Goal: Go to known website: Access a specific website the user already knows

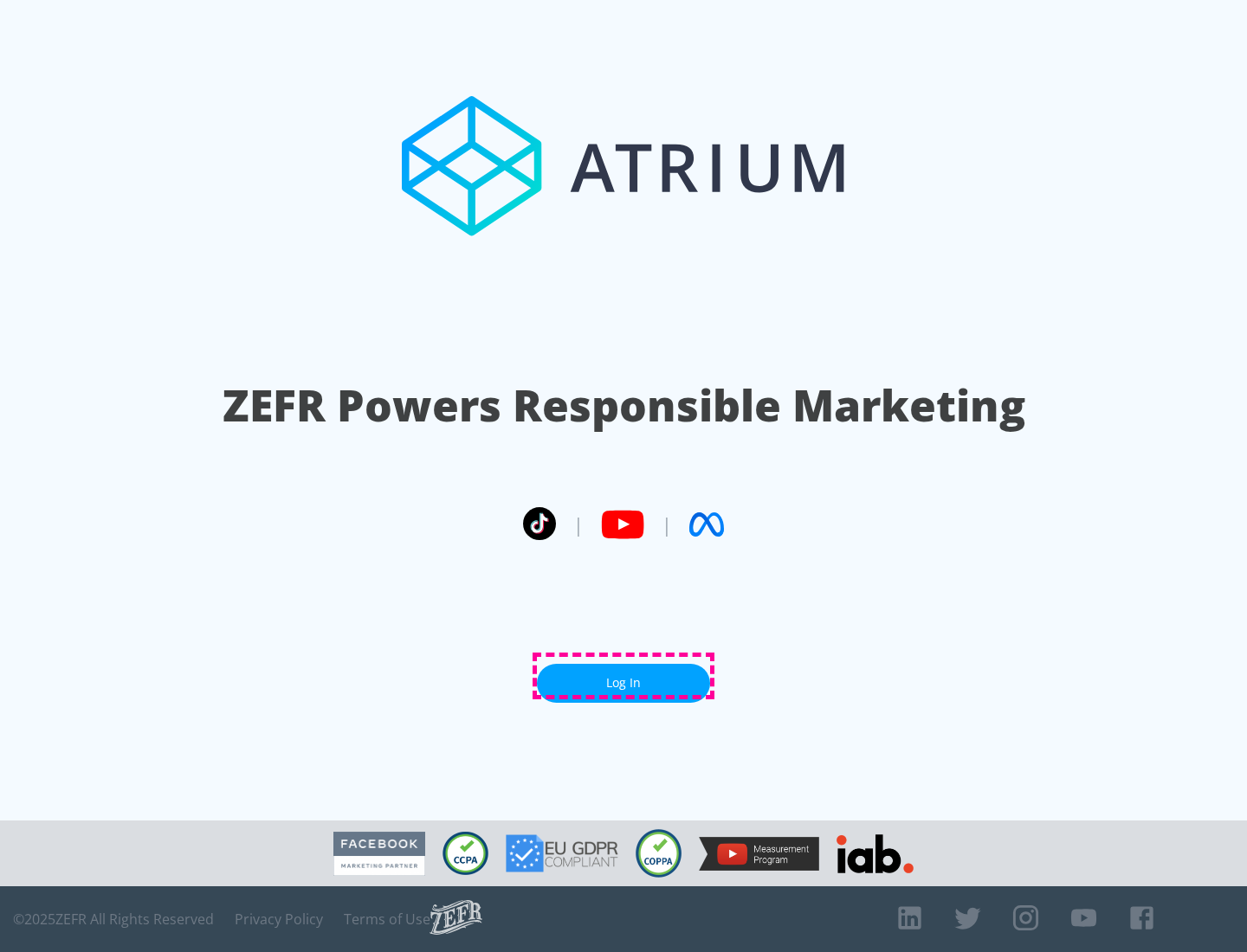
click at [624, 676] on link "Log In" at bounding box center [624, 683] width 173 height 39
